Goal: Task Accomplishment & Management: Manage account settings

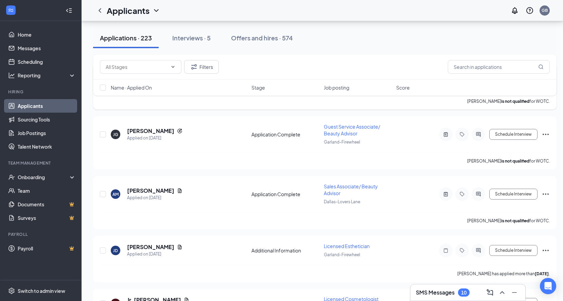
scroll to position [2717, 0]
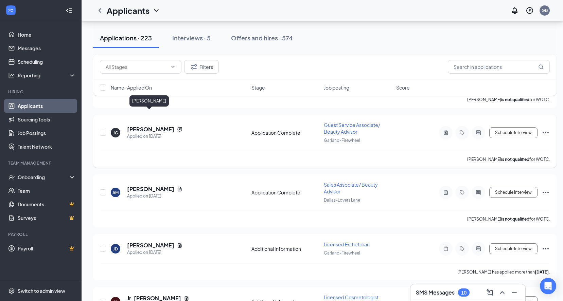
click at [148, 126] on h5 "[PERSON_NAME]" at bounding box center [150, 129] width 47 height 7
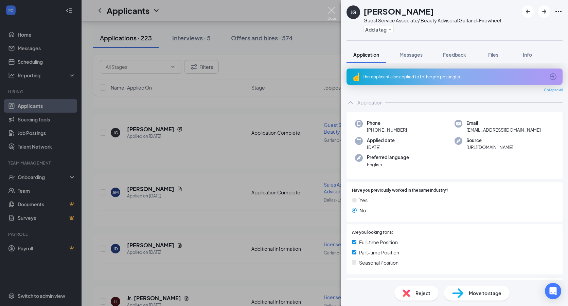
click at [331, 10] on img at bounding box center [331, 13] width 8 height 13
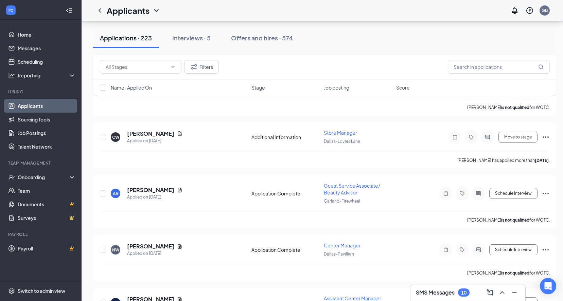
scroll to position [2988, 0]
click at [161, 185] on h5 "[PERSON_NAME]" at bounding box center [150, 188] width 47 height 7
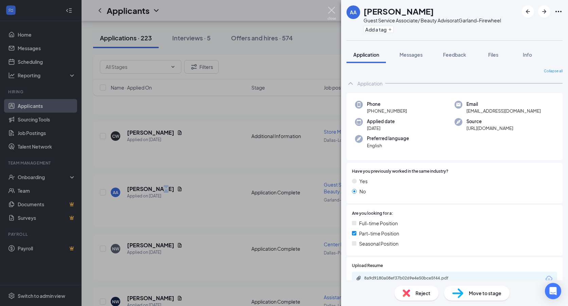
click at [334, 11] on img at bounding box center [331, 13] width 8 height 13
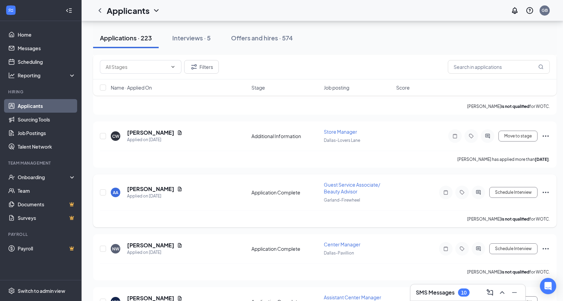
click at [200, 181] on div "AA [PERSON_NAME] Applied on [DATE] Application Complete Guest Service Associate…" at bounding box center [325, 195] width 450 height 29
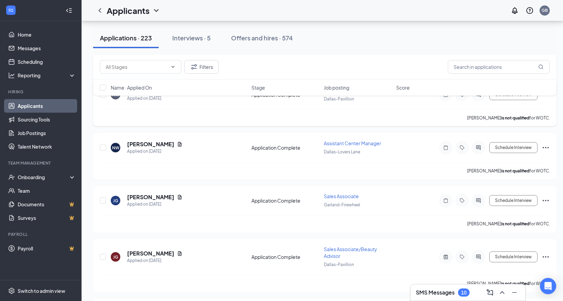
scroll to position [3158, 0]
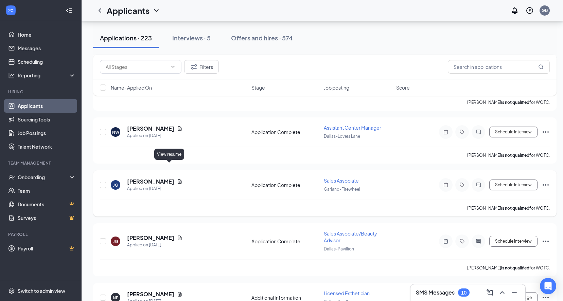
click at [178, 179] on icon "Document" at bounding box center [180, 181] width 4 height 4
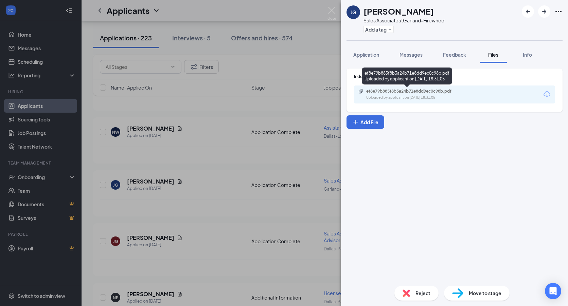
click at [410, 93] on div "ef8e79b885f8b3a24b71e8dd9ec0c98b.pdf" at bounding box center [413, 91] width 95 height 5
drag, startPoint x: 326, startPoint y: 8, endPoint x: 331, endPoint y: 11, distance: 5.4
click at [330, 11] on div "[PERSON_NAME] Sales Associate at Garland-Firewheel Add a tag Application Messag…" at bounding box center [284, 153] width 568 height 306
click at [331, 11] on img at bounding box center [331, 13] width 8 height 13
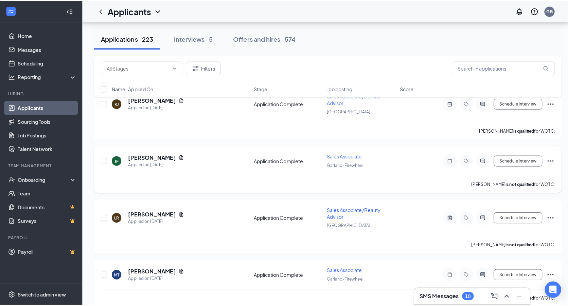
scroll to position [3689, 0]
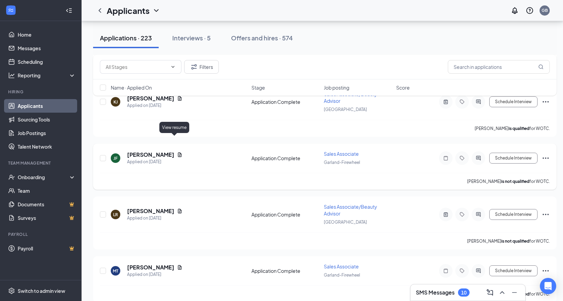
click at [178, 152] on icon "Document" at bounding box center [180, 154] width 4 height 4
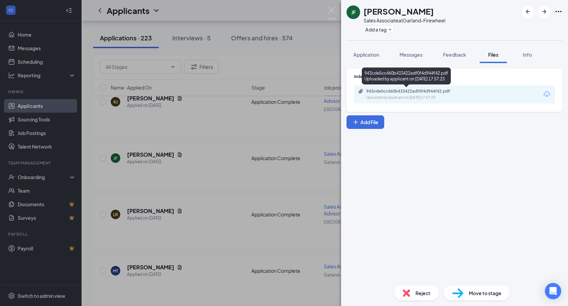
click at [387, 93] on div "943cde5cc460b433422adf0f4d944f42.pdf" at bounding box center [413, 91] width 95 height 5
click at [329, 11] on img at bounding box center [331, 13] width 8 height 13
click at [329, 11] on div "Applicants GB" at bounding box center [325, 10] width 486 height 21
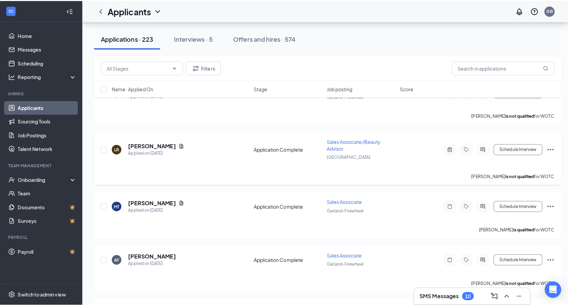
scroll to position [3757, 0]
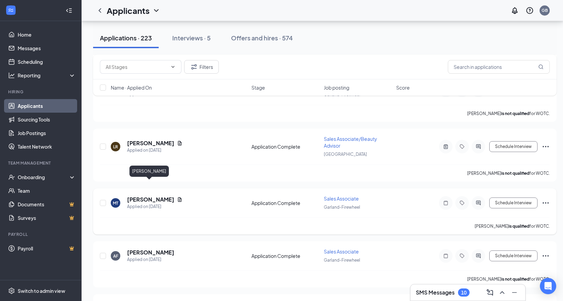
click at [150, 196] on h5 "[PERSON_NAME]" at bounding box center [150, 199] width 47 height 7
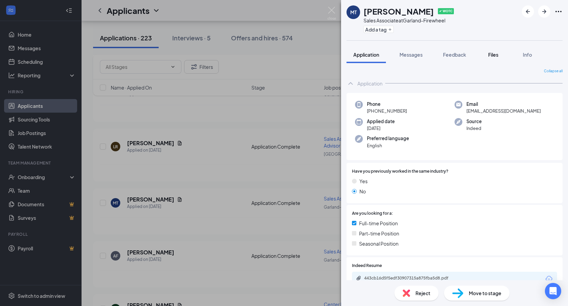
click at [488, 56] on div "Files" at bounding box center [493, 54] width 14 height 7
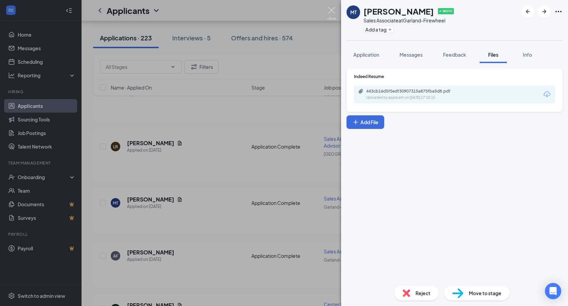
click at [331, 9] on img at bounding box center [331, 13] width 8 height 13
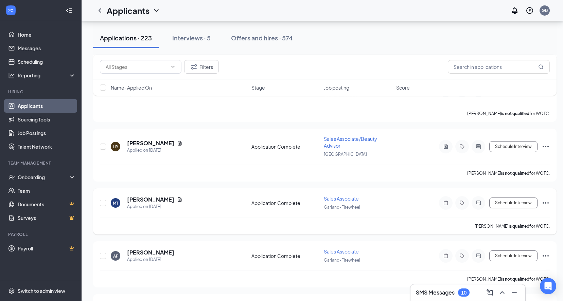
click at [544, 199] on icon "Ellipses" at bounding box center [545, 203] width 8 height 8
click at [499, 284] on p "Reject" at bounding box center [515, 286] width 58 height 7
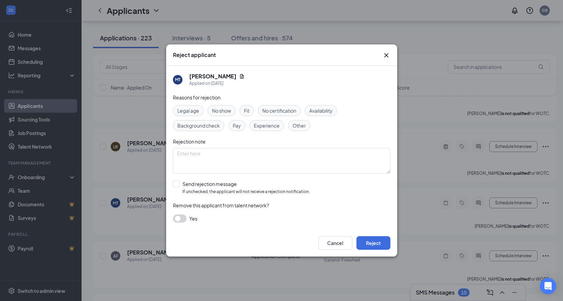
click at [181, 218] on button "button" at bounding box center [180, 219] width 14 height 8
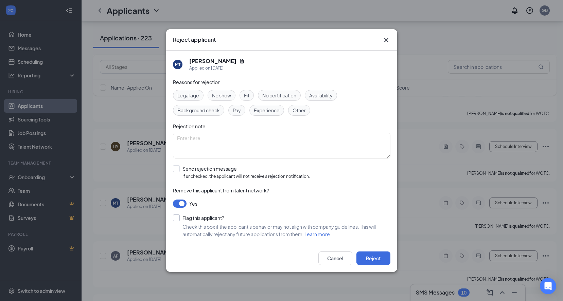
click at [180, 218] on input "Flag this applicant?" at bounding box center [198, 218] width 51 height 7
checkbox input "true"
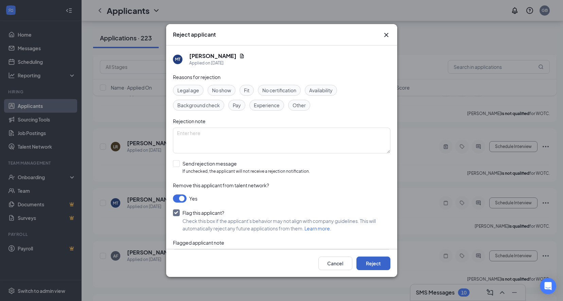
click at [377, 268] on button "Reject" at bounding box center [373, 264] width 34 height 14
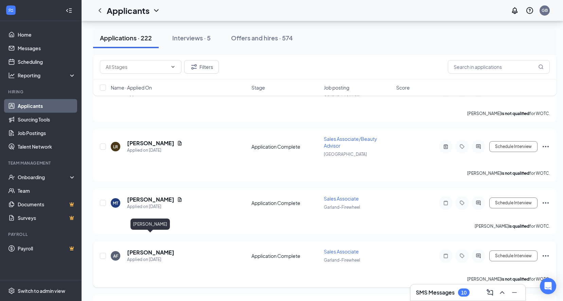
click at [162, 249] on h5 "[PERSON_NAME]" at bounding box center [150, 252] width 47 height 7
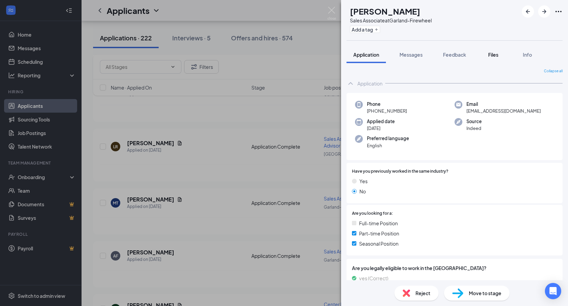
click at [488, 53] on div "Files" at bounding box center [493, 54] width 14 height 7
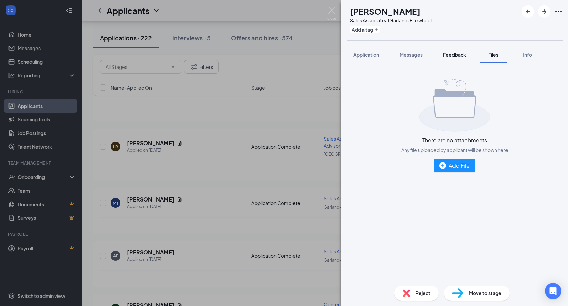
click at [451, 53] on span "Feedback" at bounding box center [454, 55] width 23 height 6
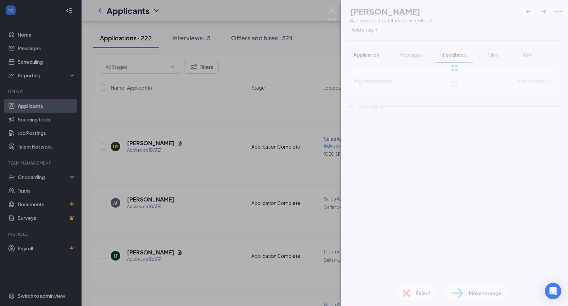
click at [371, 52] on span "Application" at bounding box center [366, 55] width 26 height 6
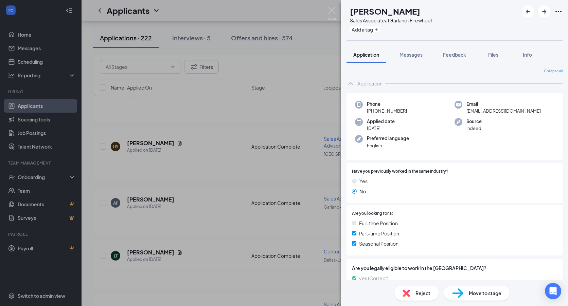
click at [316, 11] on div "[PERSON_NAME] Sales Associate at Garland-Firewheel Add a tag Application Messag…" at bounding box center [284, 153] width 568 height 306
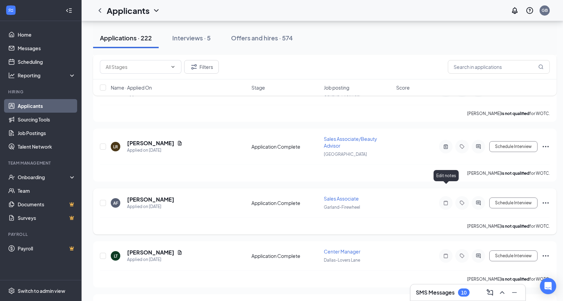
click at [449, 200] on icon "Note" at bounding box center [445, 202] width 8 height 5
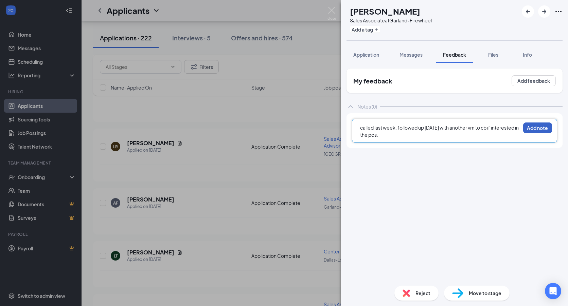
click at [540, 128] on button "Add note" at bounding box center [537, 128] width 29 height 11
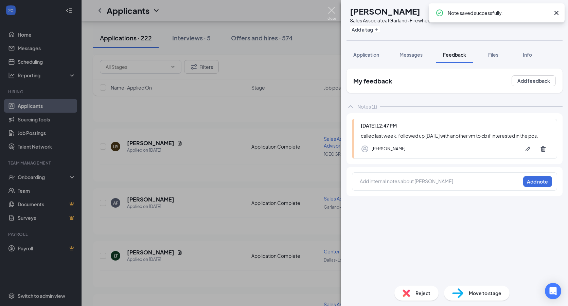
drag, startPoint x: 332, startPoint y: 11, endPoint x: 344, endPoint y: 43, distance: 34.2
click at [332, 11] on img at bounding box center [331, 13] width 8 height 13
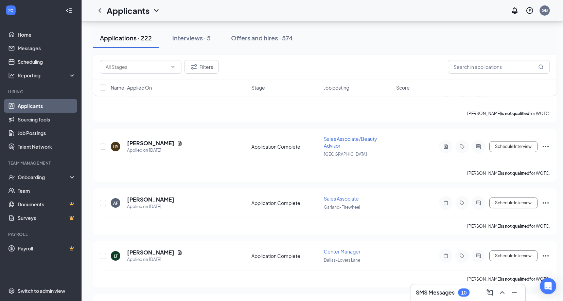
click at [446, 291] on h3 "SMS Messages" at bounding box center [435, 292] width 39 height 7
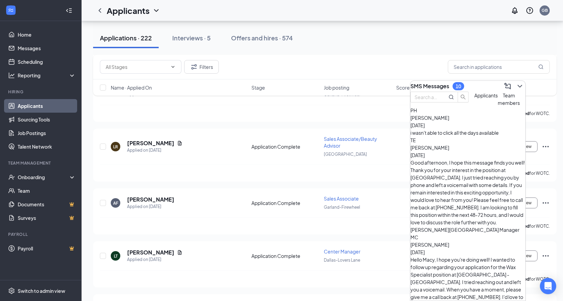
click at [467, 137] on div "i wasn't able to click all the days available" at bounding box center [467, 132] width 115 height 7
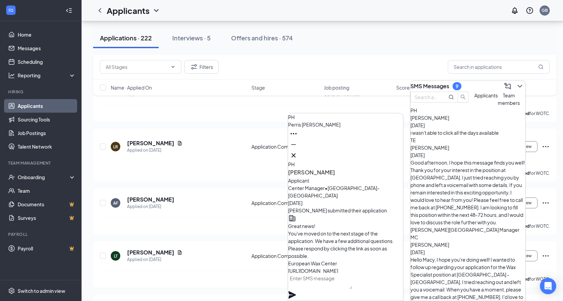
scroll to position [-124, 0]
click at [297, 152] on icon "Cross" at bounding box center [293, 155] width 8 height 8
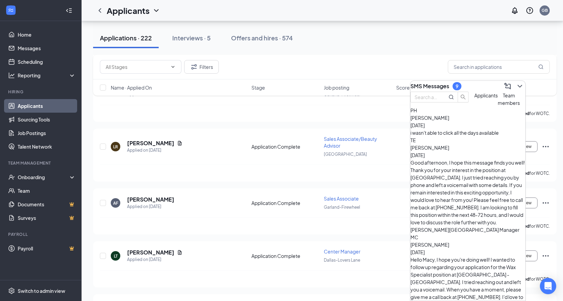
click at [473, 159] on div "[PERSON_NAME] [DATE]" at bounding box center [467, 151] width 115 height 15
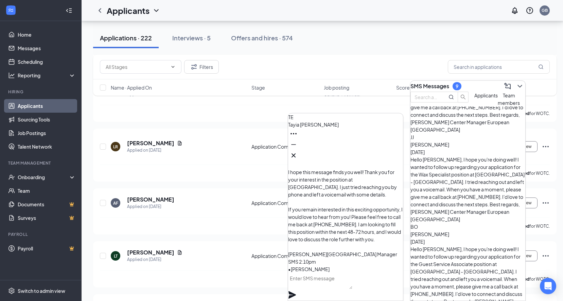
scroll to position [224, 0]
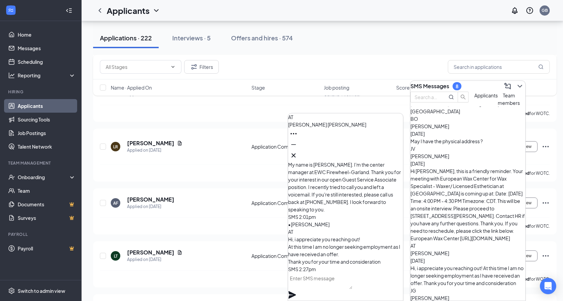
scroll to position [850, 0]
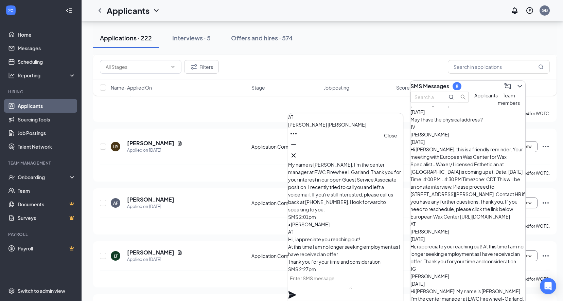
click at [297, 152] on icon "Cross" at bounding box center [293, 155] width 8 height 8
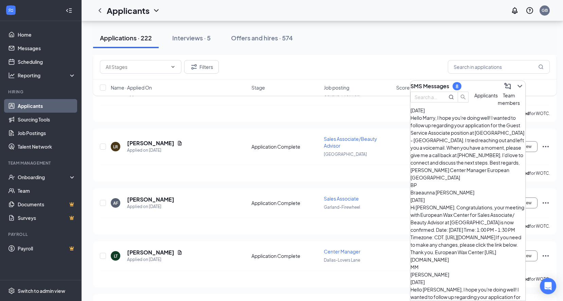
scroll to position [578, 0]
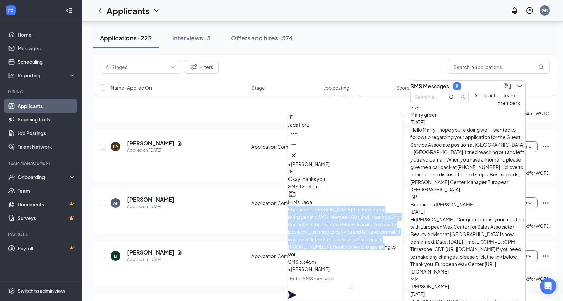
drag, startPoint x: 307, startPoint y: 193, endPoint x: 366, endPoint y: 254, distance: 86.0
click at [366, 254] on p "Hi Ms. Jada. My name is [PERSON_NAME]. I'm the center manager at EWC Firewheel-…" at bounding box center [345, 228] width 115 height 60
copy span "My name is [PERSON_NAME]. I'm the center manager at EWC Firewheel-Garland. Than…"
click at [297, 154] on icon "Cross" at bounding box center [293, 155] width 8 height 8
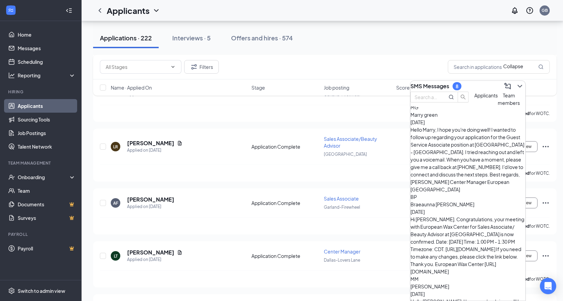
click at [515, 82] on icon "ChevronDown" at bounding box center [519, 86] width 8 height 8
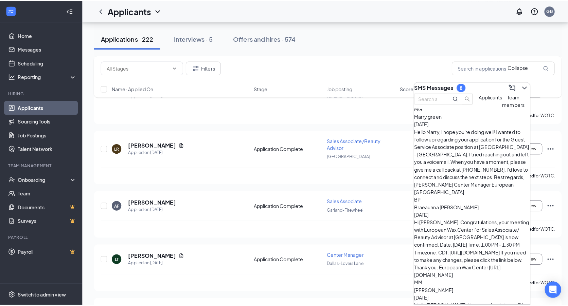
scroll to position [0, 0]
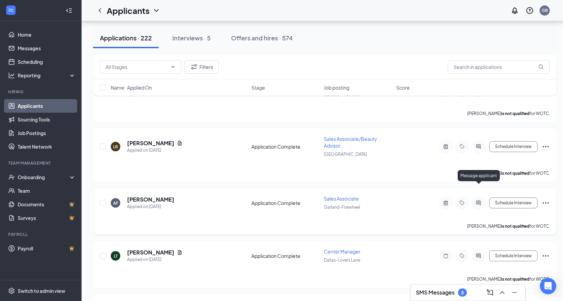
click at [476, 201] on icon "ActiveChat" at bounding box center [478, 203] width 4 height 4
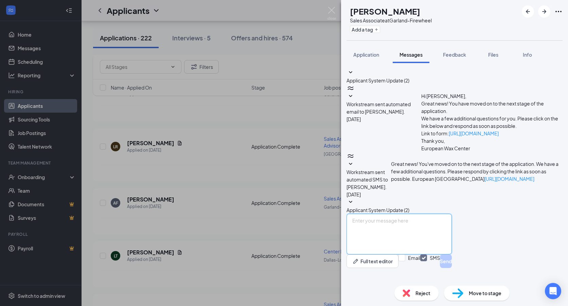
paste textarea "My name is [PERSON_NAME]. I'm the center manager at EWC Firewheel-Garland. Than…"
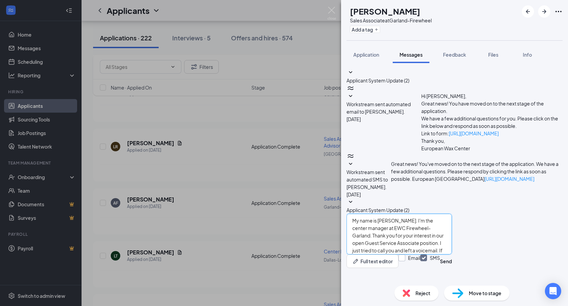
type textarea "My name is [PERSON_NAME]. I'm the center manager at EWC Firewheel-Garland. Than…"
click at [420, 268] on input "Email" at bounding box center [409, 262] width 22 height 14
checkbox input "true"
click at [362, 225] on textarea "My name is [PERSON_NAME]. I'm the center manager at EWC Firewheel-Garland. Than…" at bounding box center [398, 234] width 105 height 41
type textarea "Hi [PERSON_NAME], My name is [PERSON_NAME]. I'm the center manager at EWC Firew…"
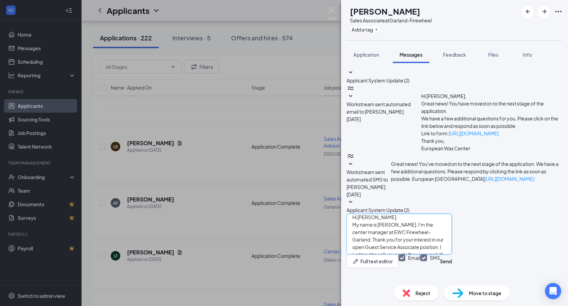
scroll to position [4, 0]
click at [452, 266] on button "Send" at bounding box center [446, 262] width 12 height 14
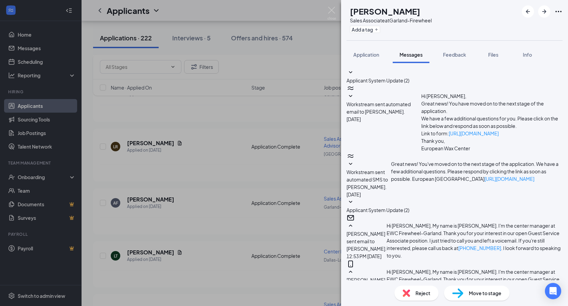
scroll to position [123, 0]
click at [332, 8] on img at bounding box center [331, 13] width 8 height 13
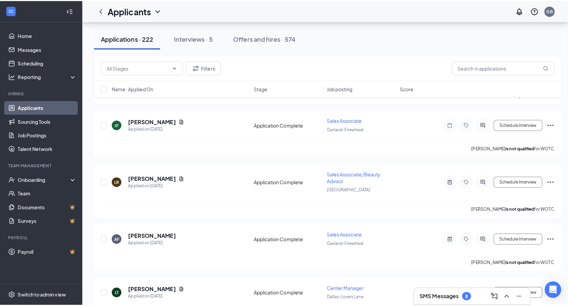
scroll to position [3723, 0]
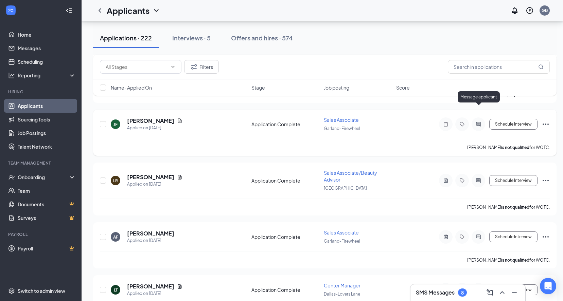
click at [479, 122] on icon "ActiveChat" at bounding box center [478, 124] width 4 height 4
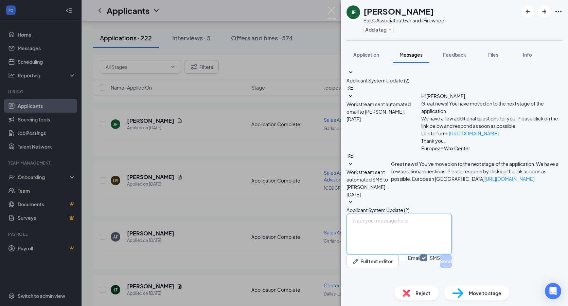
paste textarea "My name is [PERSON_NAME]. I'm the center manager at EWC Firewheel-Garland. Than…"
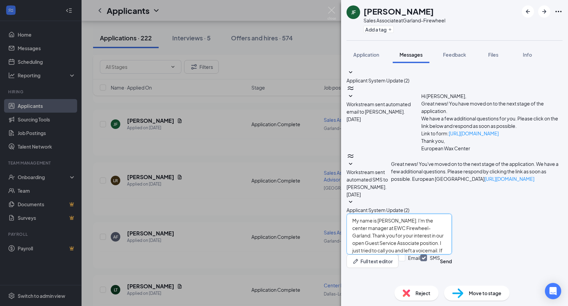
click at [365, 225] on textarea "My name is [PERSON_NAME]. I'm the center manager at EWC Firewheel-Garland. Than…" at bounding box center [398, 234] width 105 height 41
type textarea "Hi Ms.[PERSON_NAME] My name is [PERSON_NAME]. I'm the center manager at EWC Fir…"
click at [420, 267] on input "Email" at bounding box center [409, 262] width 22 height 14
checkbox input "true"
click at [452, 265] on button "Send" at bounding box center [446, 262] width 12 height 14
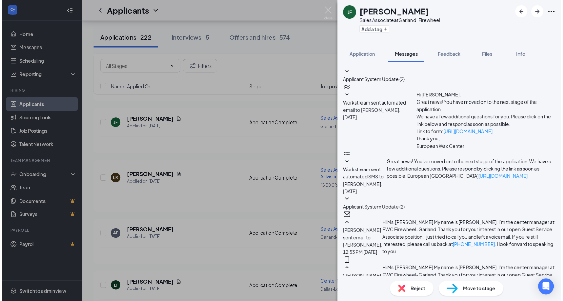
scroll to position [123, 0]
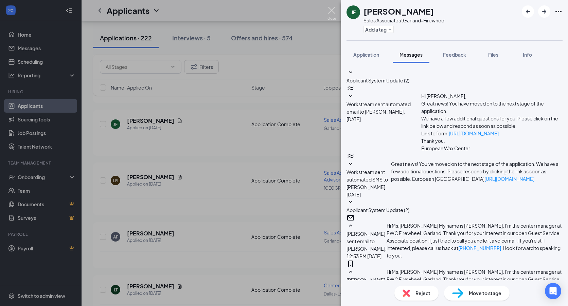
click at [333, 9] on img at bounding box center [331, 13] width 8 height 13
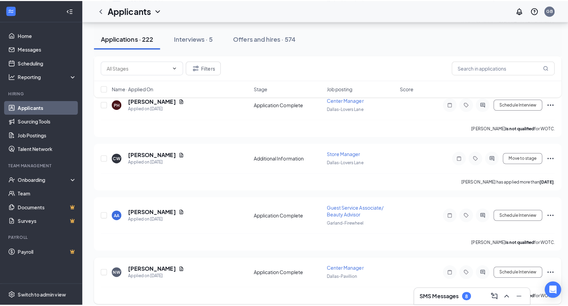
scroll to position [2942, 0]
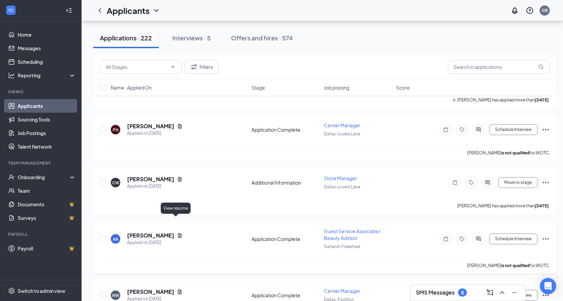
click at [178, 233] on icon "Document" at bounding box center [179, 235] width 5 height 5
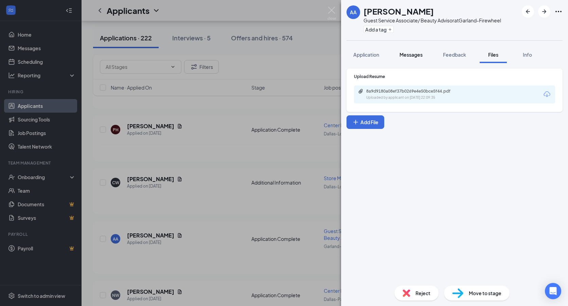
click at [409, 55] on span "Messages" at bounding box center [410, 55] width 23 height 6
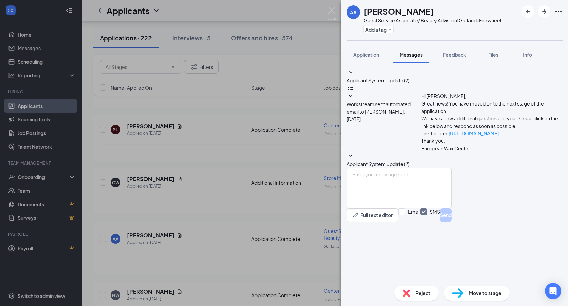
click at [327, 9] on div "AA [PERSON_NAME] Guest Service Associate/ Beauty Advisor at Garland-Firewheel A…" at bounding box center [284, 153] width 568 height 306
click at [328, 12] on img at bounding box center [331, 13] width 8 height 13
click at [332, 10] on div "Applicants GB" at bounding box center [325, 10] width 486 height 21
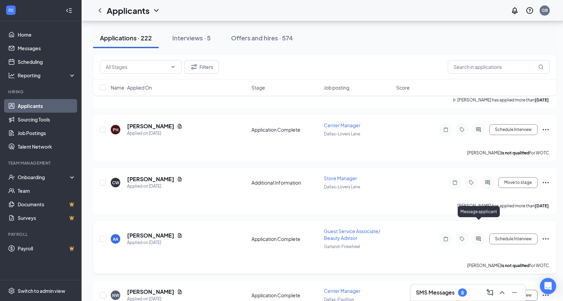
click at [481, 236] on icon "ActiveChat" at bounding box center [478, 238] width 8 height 5
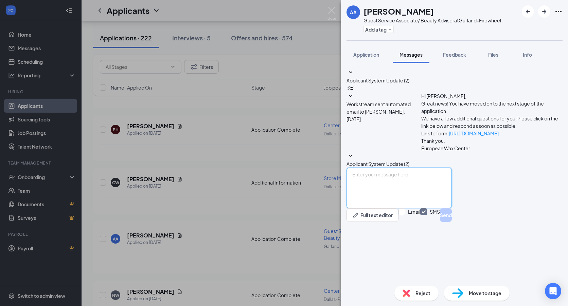
click at [417, 209] on textarea at bounding box center [398, 188] width 105 height 41
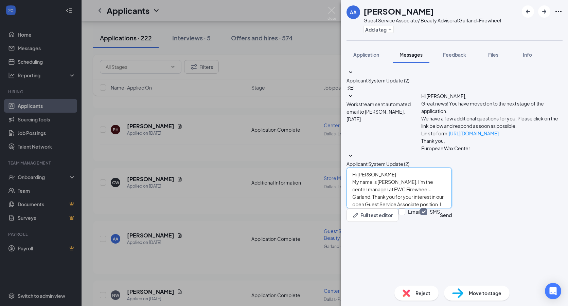
type textarea "Hi [PERSON_NAME] My name is [PERSON_NAME]. I'm the center manager at EWC Firewh…"
click at [420, 222] on input "Email" at bounding box center [409, 216] width 22 height 14
checkbox input "true"
drag, startPoint x: 424, startPoint y: 248, endPoint x: 379, endPoint y: 244, distance: 45.3
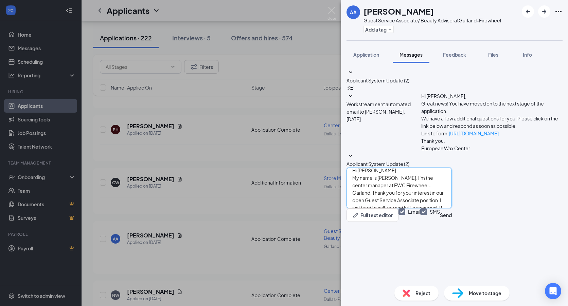
click at [379, 209] on textarea "Hi [PERSON_NAME] My name is [PERSON_NAME]. I'm the center manager at EWC Firewh…" at bounding box center [398, 188] width 105 height 41
type textarea "Hi [PERSON_NAME] My name is [PERSON_NAME]. I'm the center manager at EWC Firewh…"
click at [452, 222] on button "Send" at bounding box center [446, 216] width 12 height 14
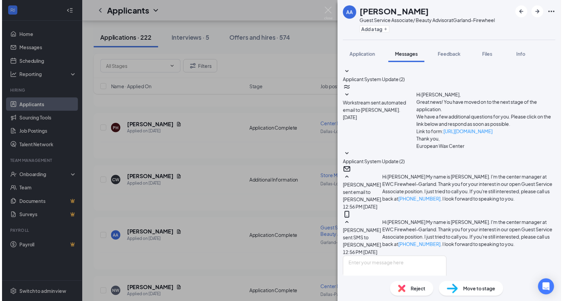
scroll to position [91, 0]
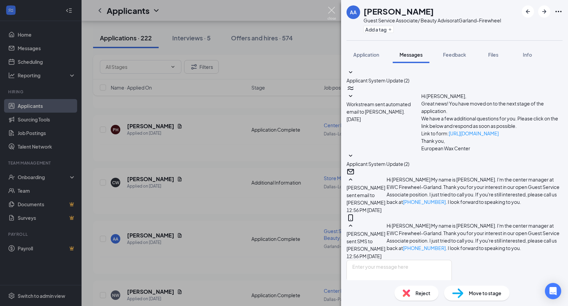
click at [331, 7] on img at bounding box center [331, 13] width 8 height 13
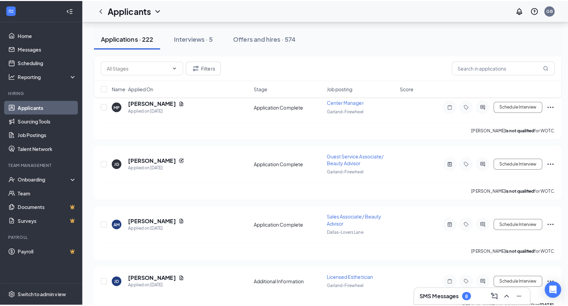
scroll to position [2670, 0]
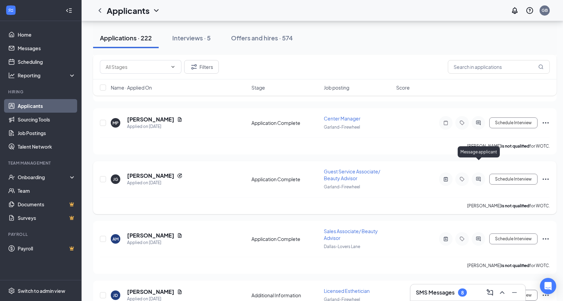
click at [479, 177] on icon "ActiveChat" at bounding box center [478, 179] width 8 height 5
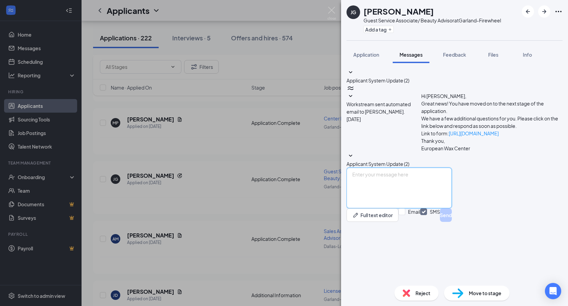
click at [402, 209] on textarea at bounding box center [398, 188] width 105 height 41
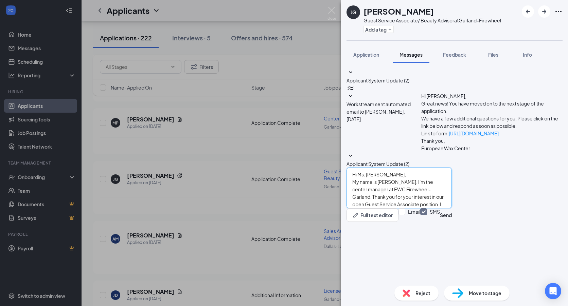
drag, startPoint x: 423, startPoint y: 247, endPoint x: 381, endPoint y: 249, distance: 42.5
click at [381, 209] on textarea "Hi Ms. [PERSON_NAME], My name is [PERSON_NAME]. I'm the center manager at EWC F…" at bounding box center [398, 188] width 105 height 41
type textarea "Hi Ms. [PERSON_NAME], My name is [PERSON_NAME]. I'm the center manager at EWC F…"
click at [420, 222] on input "Email" at bounding box center [409, 216] width 22 height 14
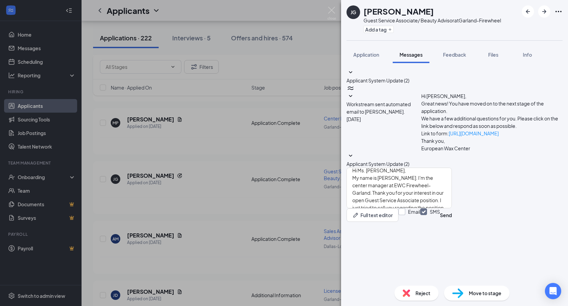
checkbox input "true"
click at [452, 222] on button "Send" at bounding box center [446, 216] width 12 height 14
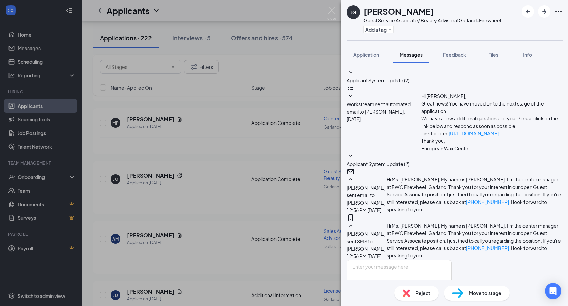
scroll to position [106, 0]
click at [335, 7] on img at bounding box center [331, 13] width 8 height 13
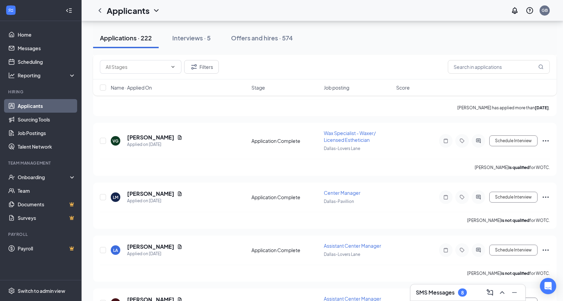
scroll to position [1448, 0]
click at [153, 244] on h5 "[PERSON_NAME]" at bounding box center [150, 247] width 47 height 7
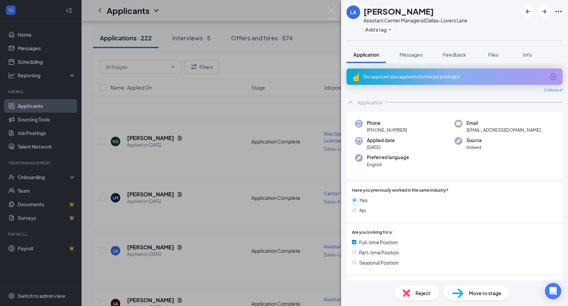
click at [436, 77] on div "This applicant also applied to 2 other job posting(s)" at bounding box center [454, 77] width 182 height 6
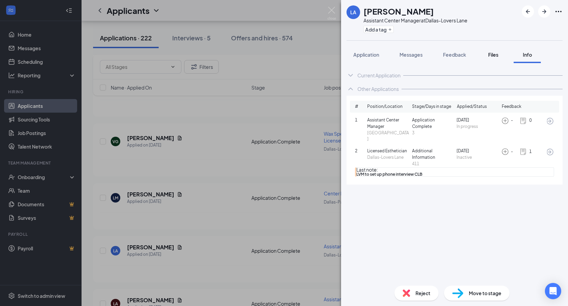
click at [500, 53] on div "Files" at bounding box center [493, 54] width 14 height 7
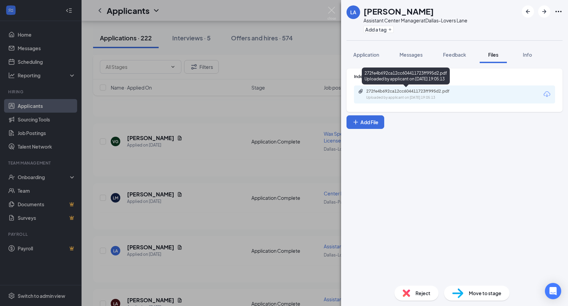
click at [402, 94] on div "272fe4b692ca12cc604411723ff995d2.pdf Uploaded by applicant on [DATE] 19:05:13" at bounding box center [413, 95] width 110 height 12
click at [328, 10] on img at bounding box center [331, 13] width 8 height 13
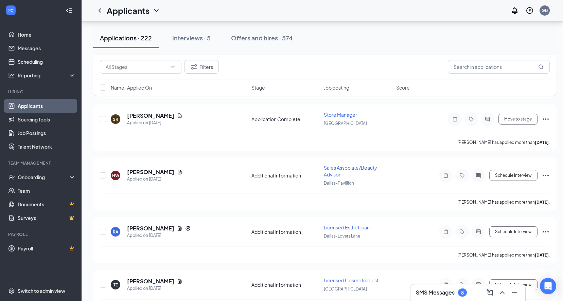
scroll to position [1108, 0]
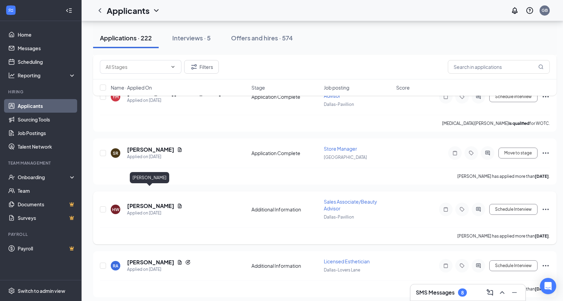
click at [131, 202] on h5 "[PERSON_NAME]" at bounding box center [150, 205] width 47 height 7
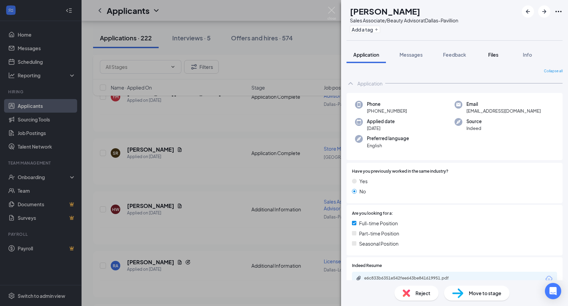
click at [494, 59] on button "Files" at bounding box center [492, 54] width 27 height 17
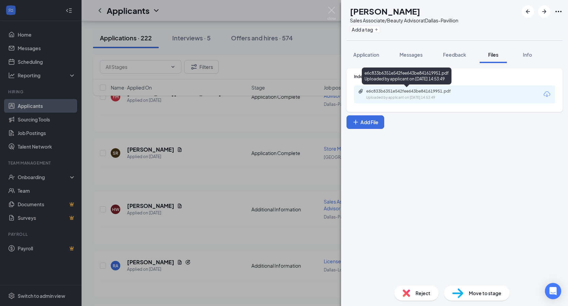
click at [452, 92] on div "e6c833b6351e542fee643be841619951.pdf" at bounding box center [413, 91] width 95 height 5
click at [331, 6] on div "HW [PERSON_NAME] Sales Associate/Beauty Advisor at [GEOGRAPHIC_DATA] Add a tag …" at bounding box center [284, 153] width 568 height 306
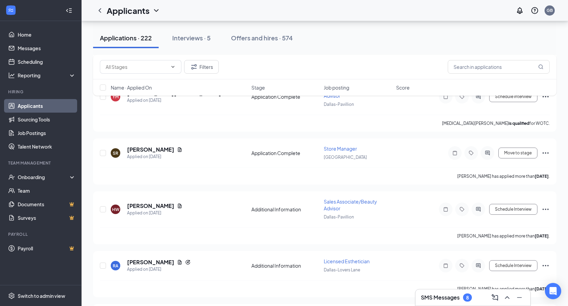
click at [333, 10] on div "Applicants GB" at bounding box center [325, 10] width 486 height 21
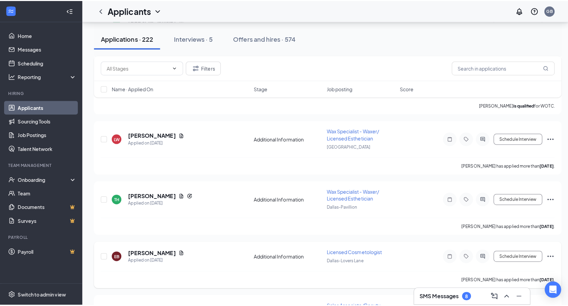
scroll to position [633, 0]
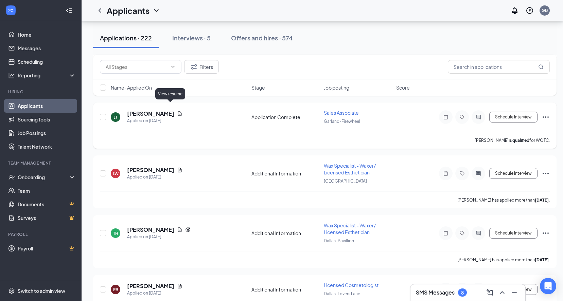
click at [177, 111] on icon "Document" at bounding box center [179, 113] width 5 height 5
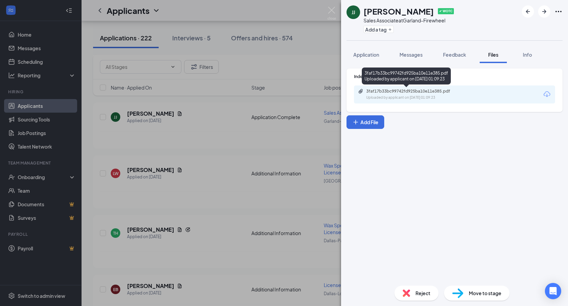
click at [386, 99] on div "Uploaded by applicant on [DATE] 01:09:23" at bounding box center [417, 97] width 102 height 5
click at [330, 10] on img at bounding box center [331, 13] width 8 height 13
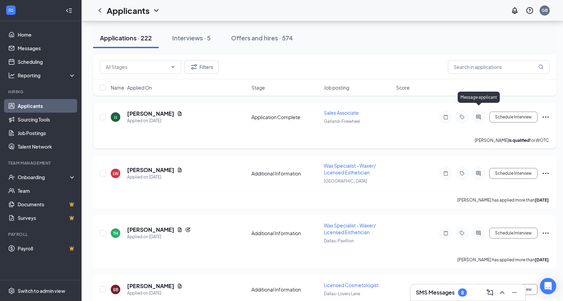
click at [475, 114] on icon "ActiveChat" at bounding box center [478, 116] width 8 height 5
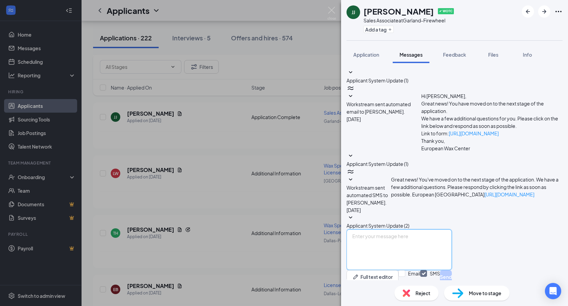
click at [412, 235] on textarea at bounding box center [398, 250] width 105 height 41
drag, startPoint x: 381, startPoint y: 230, endPoint x: 394, endPoint y: 228, distance: 12.4
click at [394, 230] on textarea "Hi [PERSON_NAME]," at bounding box center [398, 250] width 105 height 41
drag, startPoint x: 388, startPoint y: 235, endPoint x: 373, endPoint y: 236, distance: 14.7
click at [393, 230] on textarea "Hi [PERSON_NAME]," at bounding box center [398, 250] width 105 height 41
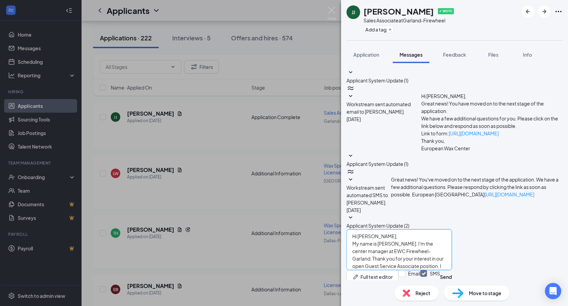
drag, startPoint x: 423, startPoint y: 247, endPoint x: 408, endPoint y: 247, distance: 15.6
click at [408, 247] on textarea "Hi [PERSON_NAME], My name is [PERSON_NAME]. I'm the center manager at EWC Firew…" at bounding box center [398, 250] width 105 height 41
type textarea "Hi [PERSON_NAME], My name is [PERSON_NAME]. I'm the center manager at EWC Firew…"
click at [420, 270] on input "Email" at bounding box center [409, 277] width 22 height 14
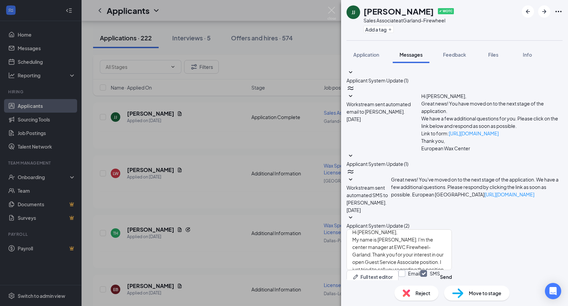
checkbox input "true"
click at [452, 270] on button "Send" at bounding box center [446, 277] width 12 height 14
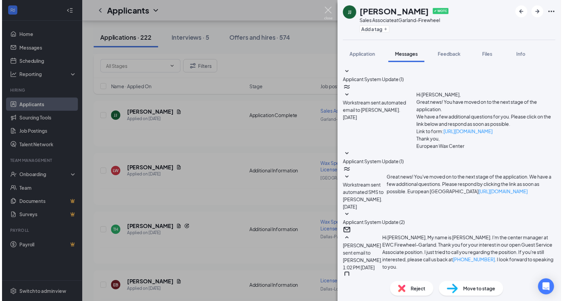
scroll to position [157, 0]
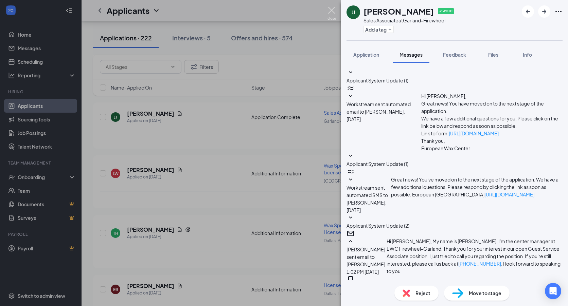
click at [327, 12] on img at bounding box center [331, 13] width 8 height 13
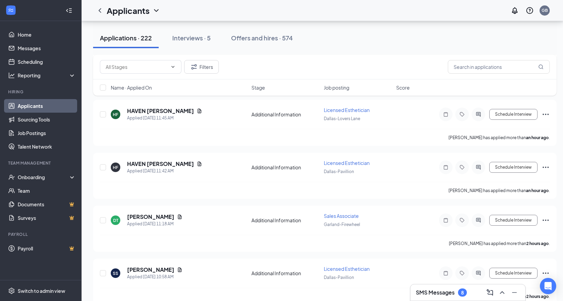
scroll to position [123, 0]
click at [178, 219] on icon "Document" at bounding box center [179, 217] width 5 height 5
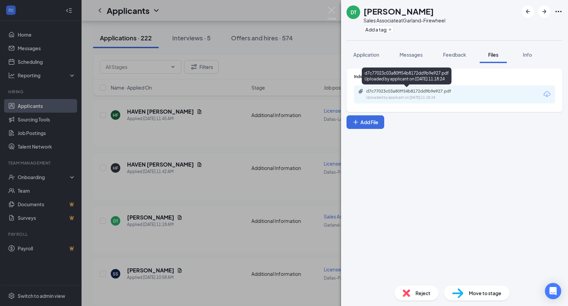
click at [380, 93] on div "d7c77023c03a80ff54b8172dd9b9e927.pdf" at bounding box center [413, 91] width 95 height 5
click at [329, 12] on img at bounding box center [331, 13] width 8 height 13
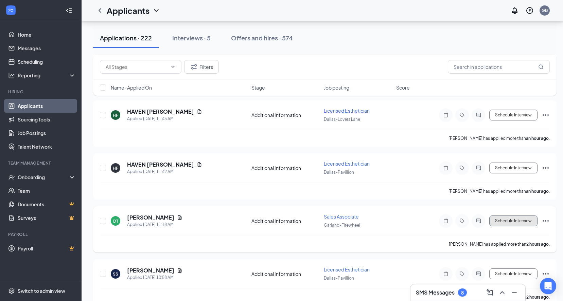
click at [535, 219] on button "Schedule Interview" at bounding box center [513, 221] width 48 height 11
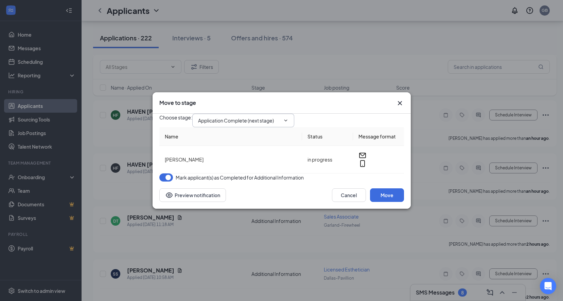
click at [256, 117] on input "Application Complete (next stage)" at bounding box center [239, 120] width 82 height 7
click at [240, 144] on div "Onsite Interview" at bounding box center [222, 139] width 36 height 7
type input "Onsite Interview"
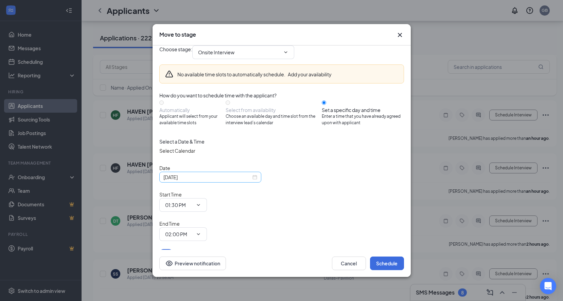
click at [180, 181] on input "[DATE]" at bounding box center [207, 177] width 88 height 7
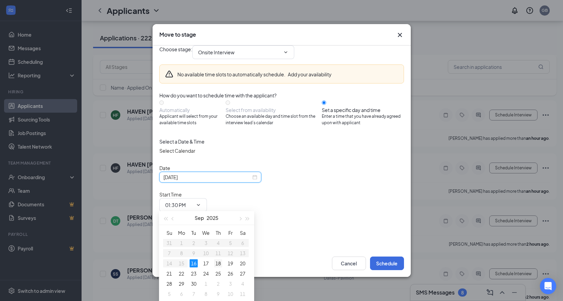
type input "[DATE]"
click at [217, 262] on div "18" at bounding box center [218, 263] width 8 height 8
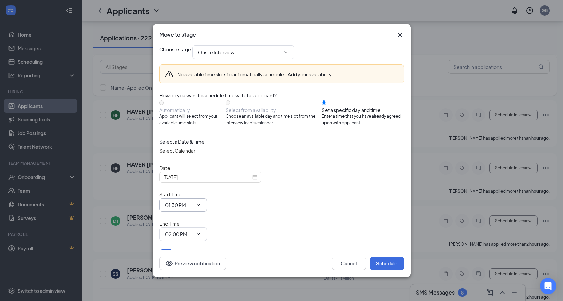
click at [193, 202] on input "01:30 PM" at bounding box center [179, 204] width 28 height 7
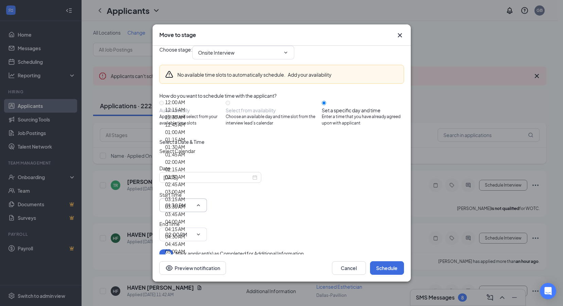
scroll to position [590, 0]
type input "10:00 AM"
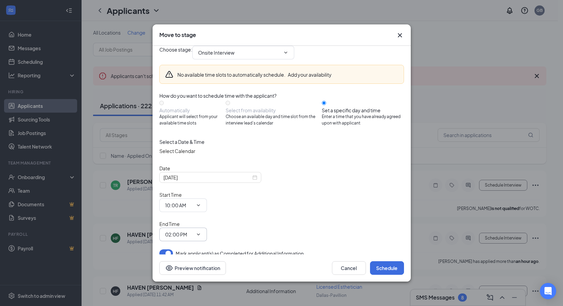
click at [193, 231] on input "02:00 PM" at bounding box center [179, 234] width 28 height 7
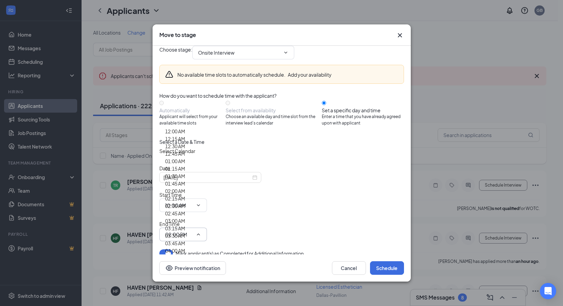
scroll to position [645, 0]
type input "10:30 AM"
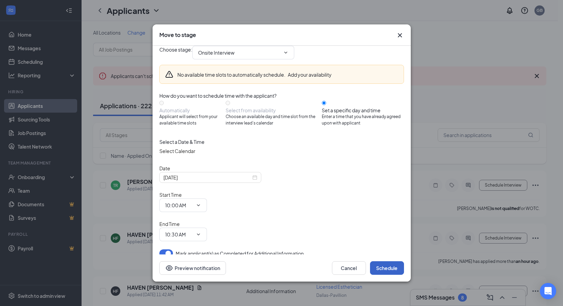
click at [382, 261] on button "Schedule" at bounding box center [387, 268] width 34 height 14
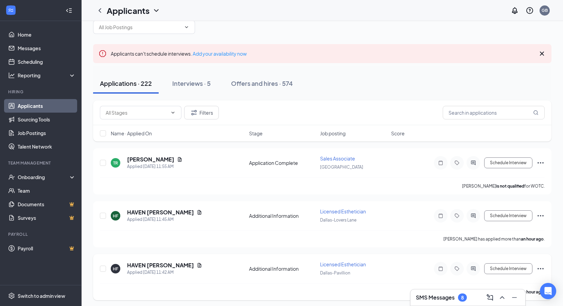
scroll to position [0, 0]
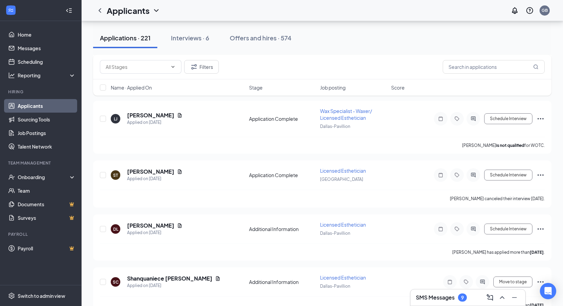
scroll to position [2173, 0]
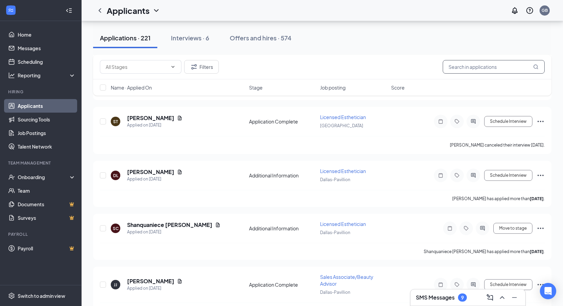
click at [477, 65] on input "text" at bounding box center [493, 67] width 102 height 14
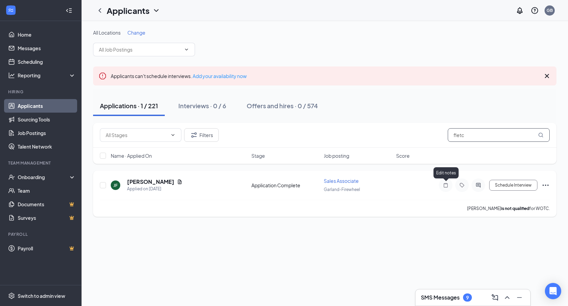
type input "fletc"
click at [444, 184] on icon "Note" at bounding box center [445, 185] width 8 height 5
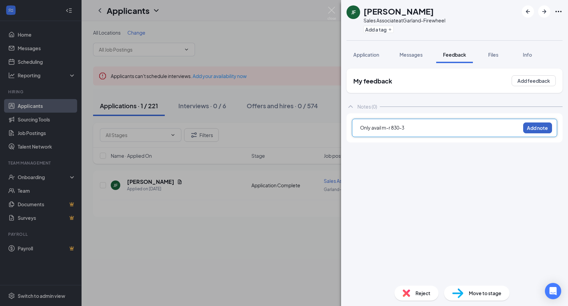
click at [537, 129] on button "Add note" at bounding box center [537, 128] width 29 height 11
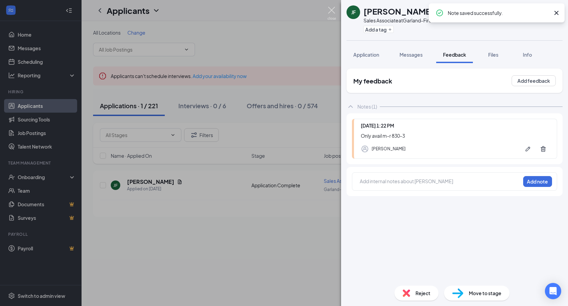
click at [331, 7] on img at bounding box center [331, 13] width 8 height 13
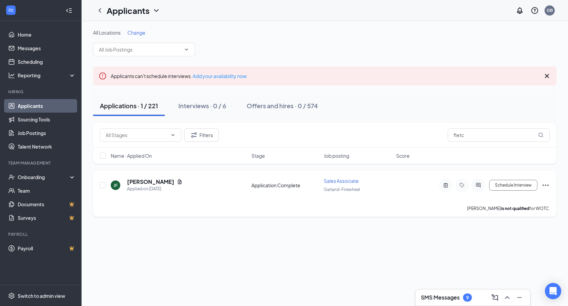
click at [547, 183] on icon "Ellipses" at bounding box center [545, 185] width 8 height 8
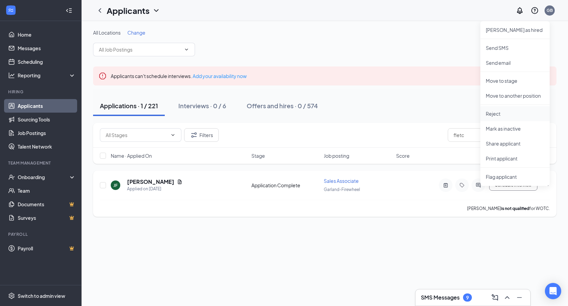
click at [496, 113] on p "Reject" at bounding box center [515, 113] width 58 height 7
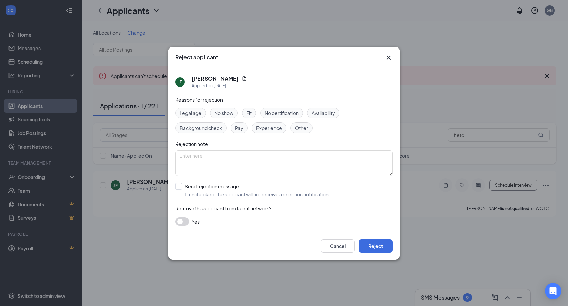
click at [259, 92] on div "JF Jessica Fletcher Applied on Sep 4" at bounding box center [283, 82] width 217 height 28
click at [327, 115] on span "Availability" at bounding box center [322, 112] width 23 height 7
click at [378, 243] on button "Reject" at bounding box center [376, 246] width 34 height 14
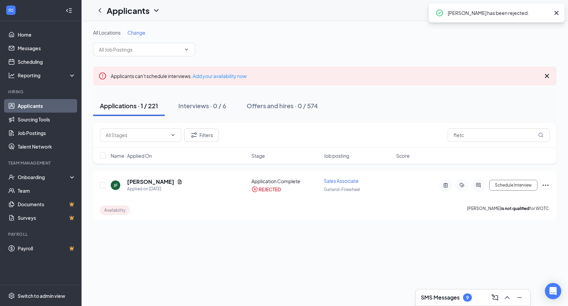
click at [402, 71] on div "Applicants can't schedule interviews. Add your availability now" at bounding box center [324, 76] width 463 height 19
drag, startPoint x: 483, startPoint y: 135, endPoint x: 362, endPoint y: 138, distance: 120.6
click at [362, 138] on div "Filters fletc" at bounding box center [325, 135] width 450 height 14
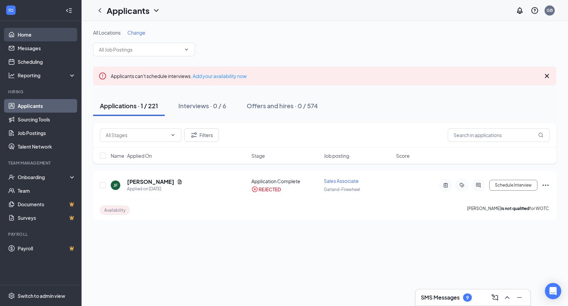
click at [18, 34] on link "Home" at bounding box center [47, 35] width 58 height 14
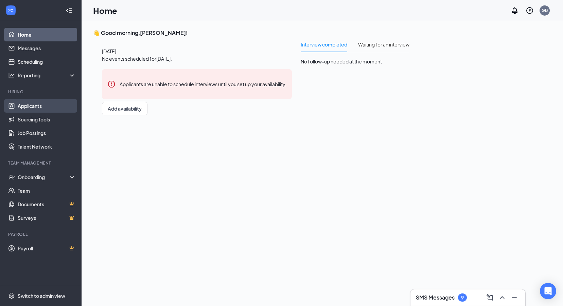
click at [35, 102] on link "Applicants" at bounding box center [47, 106] width 58 height 14
